Goal: Book appointment/travel/reservation

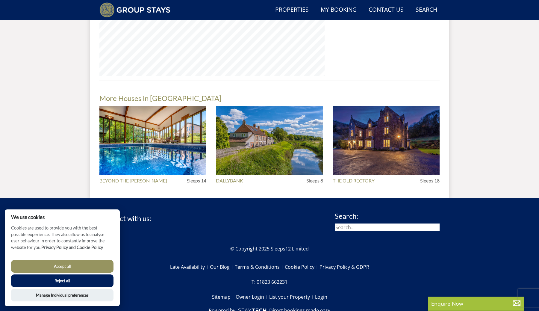
scroll to position [725, 0]
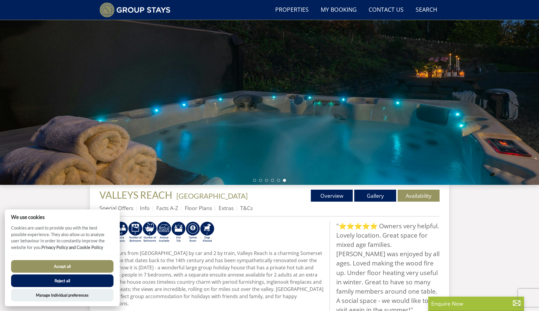
scroll to position [90, 0]
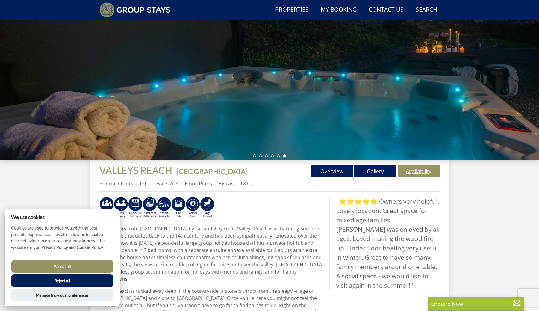
click at [422, 168] on link "Availability" at bounding box center [418, 171] width 42 height 12
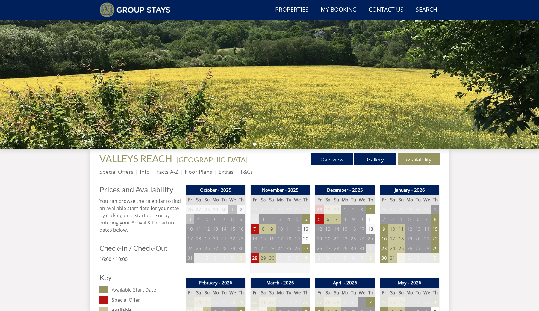
scroll to position [106, 0]
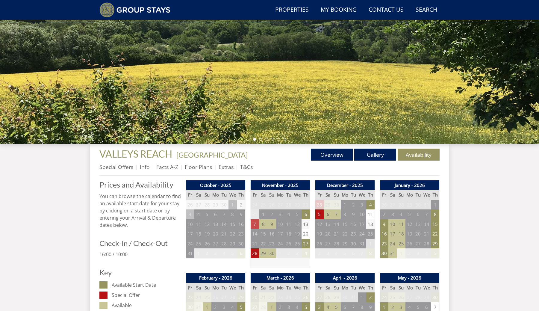
click at [255, 224] on td "7" at bounding box center [254, 224] width 8 height 10
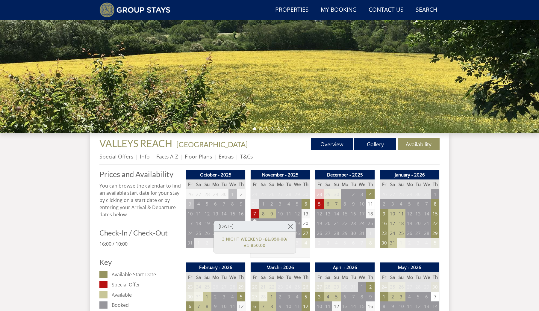
scroll to position [117, 0]
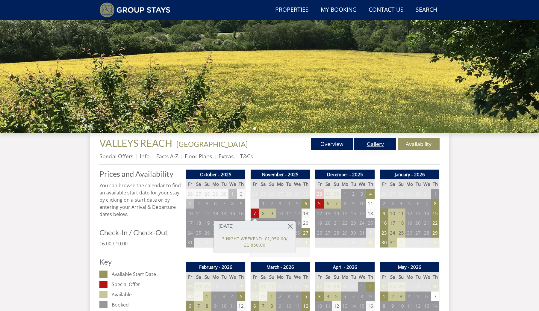
click at [373, 144] on link "Gallery" at bounding box center [375, 144] width 42 height 12
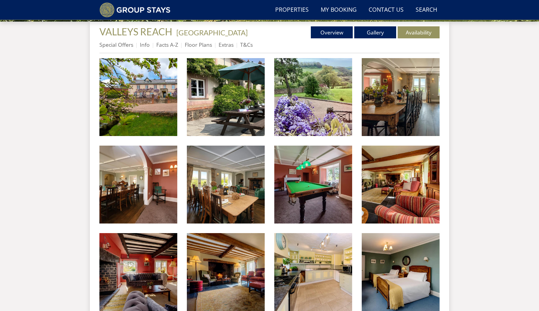
scroll to position [229, 0]
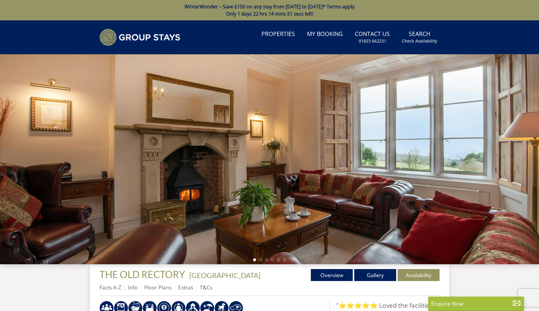
scroll to position [8, 0]
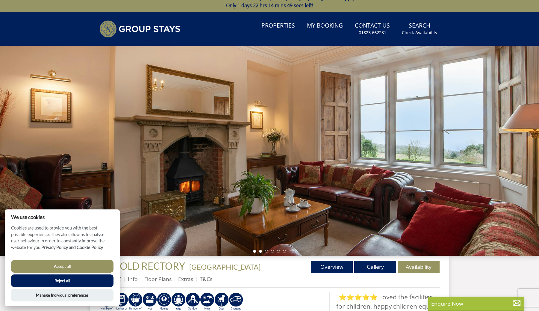
click at [260, 251] on li at bounding box center [260, 251] width 3 height 3
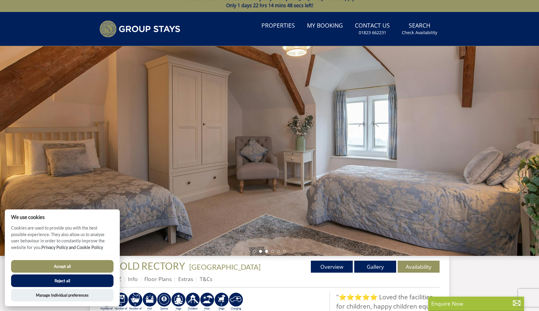
click at [266, 251] on li at bounding box center [266, 251] width 3 height 3
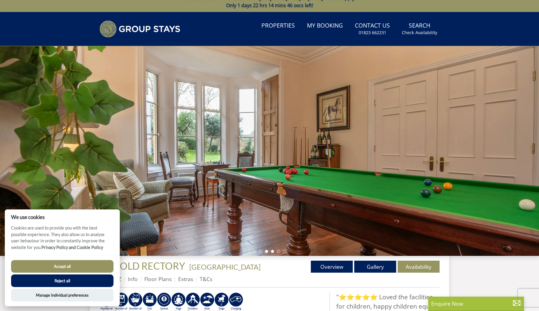
click at [272, 251] on li at bounding box center [272, 251] width 3 height 3
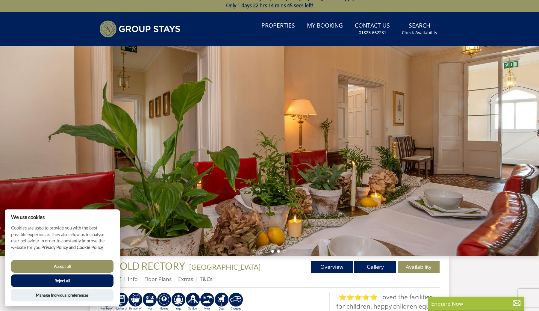
click at [277, 251] on li at bounding box center [278, 251] width 3 height 3
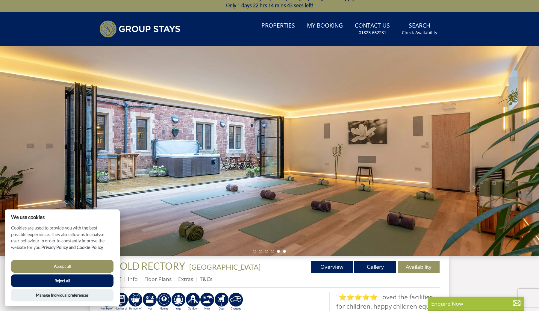
click at [284, 251] on li at bounding box center [284, 251] width 3 height 3
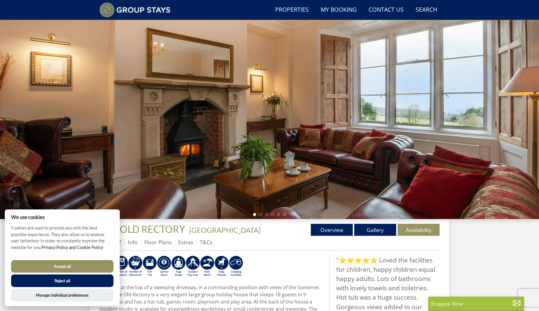
scroll to position [0, 0]
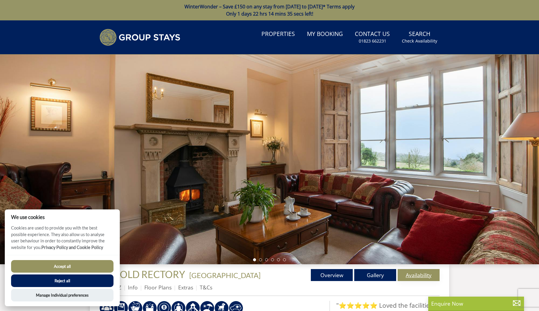
click at [408, 274] on link "Availability" at bounding box center [418, 275] width 42 height 12
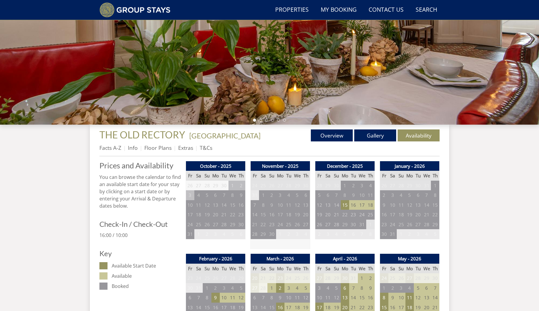
scroll to position [127, 0]
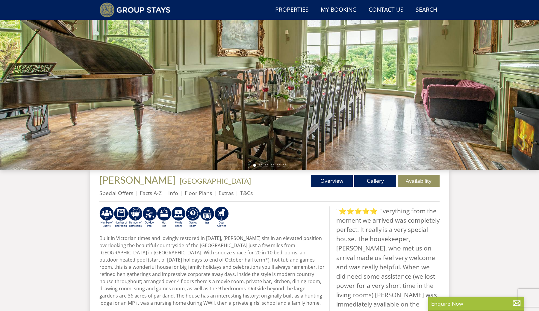
scroll to position [93, 0]
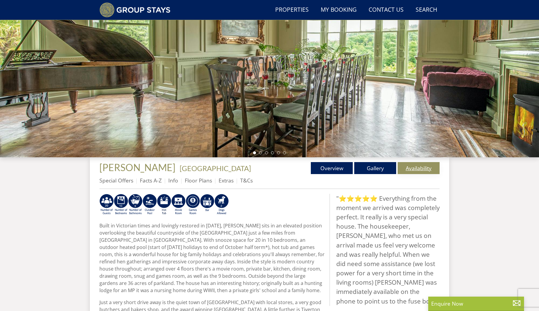
click at [413, 169] on link "Availability" at bounding box center [418, 168] width 42 height 12
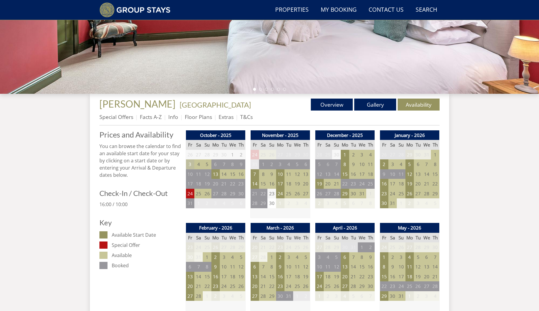
scroll to position [159, 0]
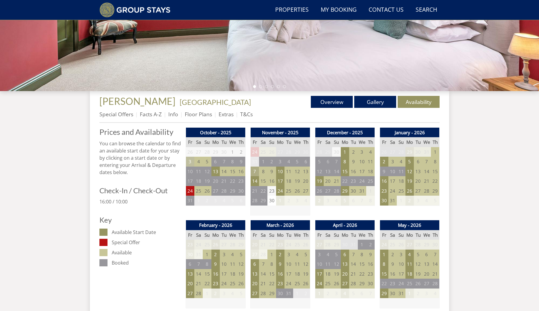
click at [252, 171] on td "7" at bounding box center [254, 171] width 8 height 10
